Goal: Check status: Check status

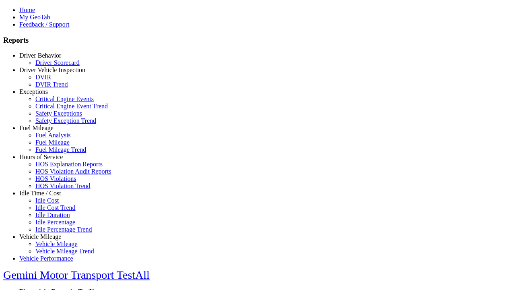
click at [46, 59] on link "Driver Behavior" at bounding box center [40, 55] width 42 height 7
click at [52, 66] on link "Driver Scorecard" at bounding box center [57, 62] width 44 height 7
select select "**"
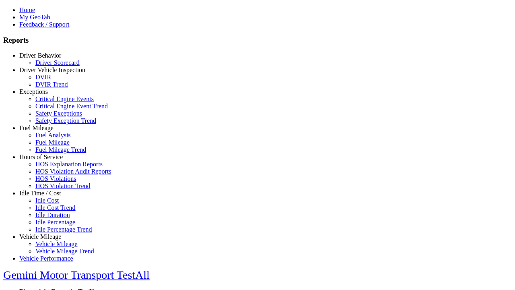
type input "*********"
